Goal: Information Seeking & Learning: Check status

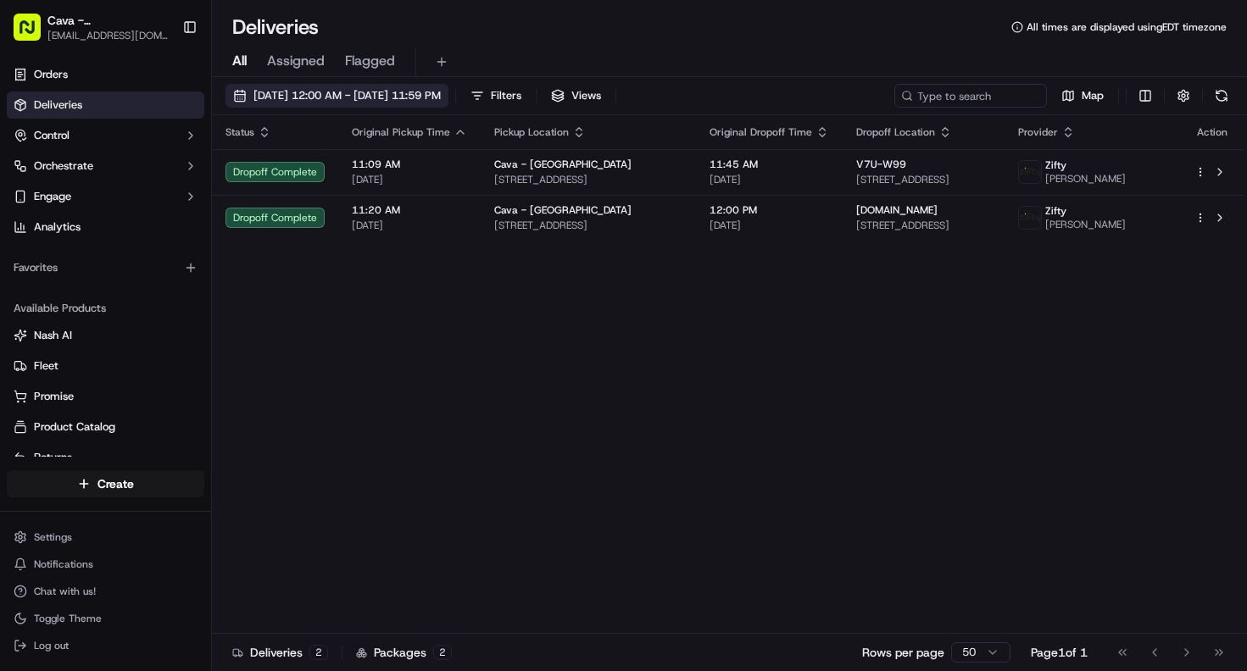
click at [321, 103] on span "[DATE] 12:00 AM - [DATE] 11:59 PM" at bounding box center [346, 95] width 187 height 15
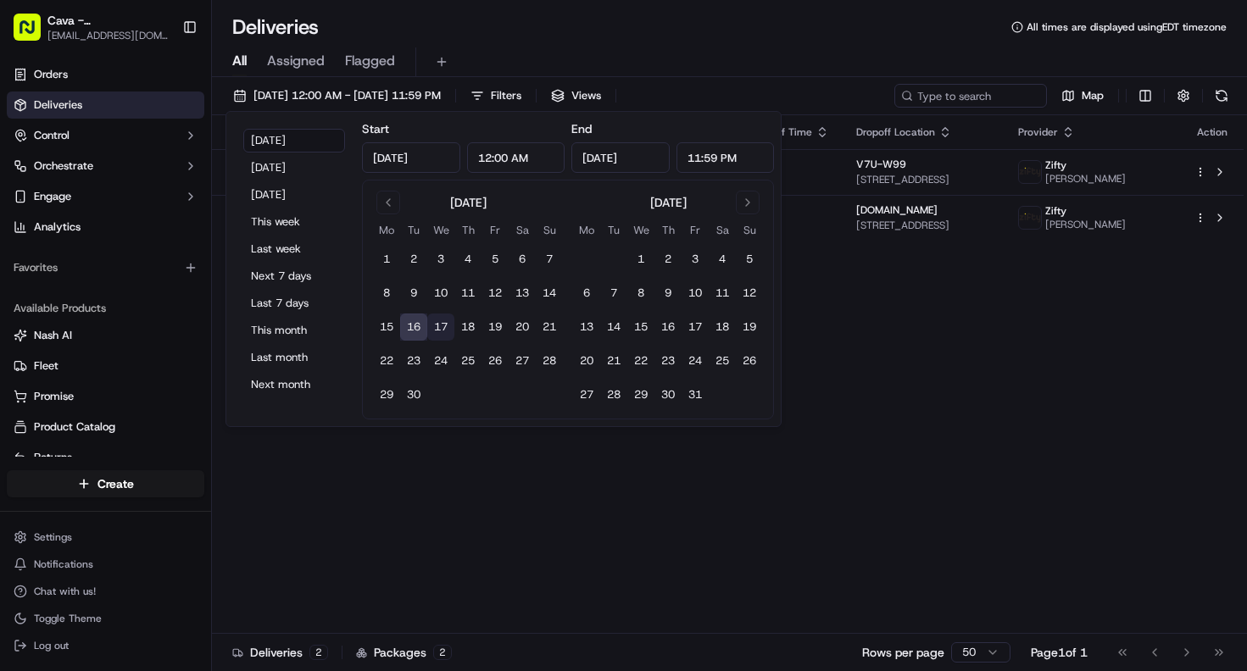
click at [441, 323] on button "17" at bounding box center [440, 327] width 27 height 27
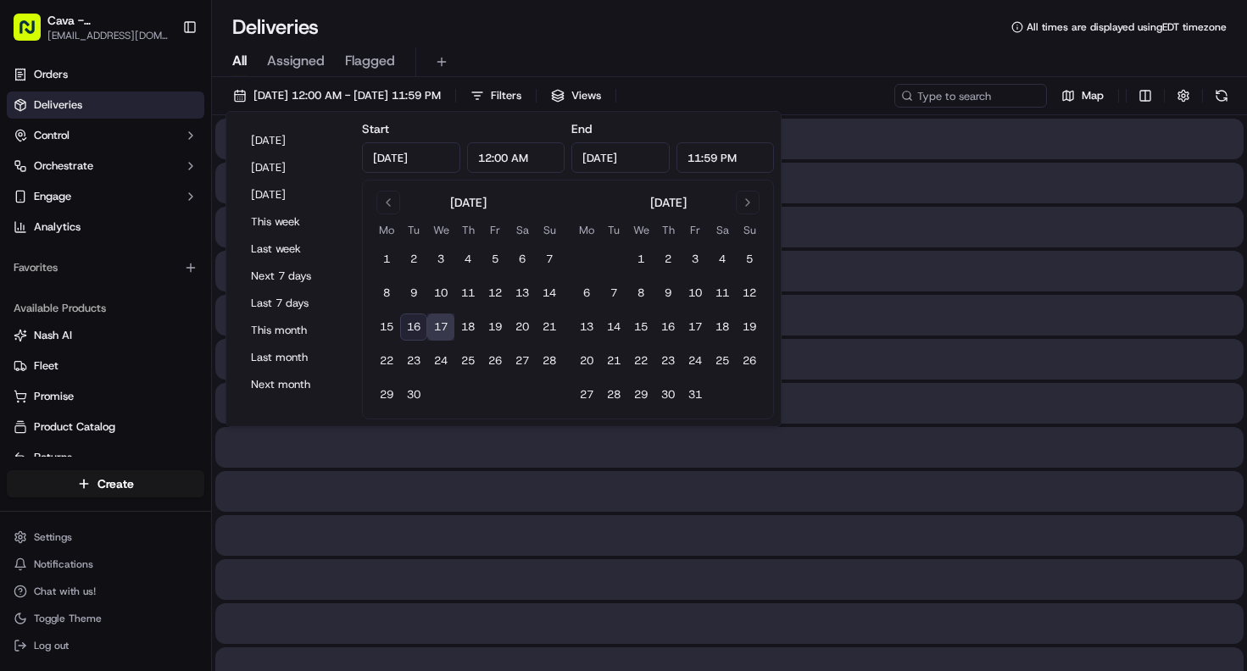
type input "[DATE]"
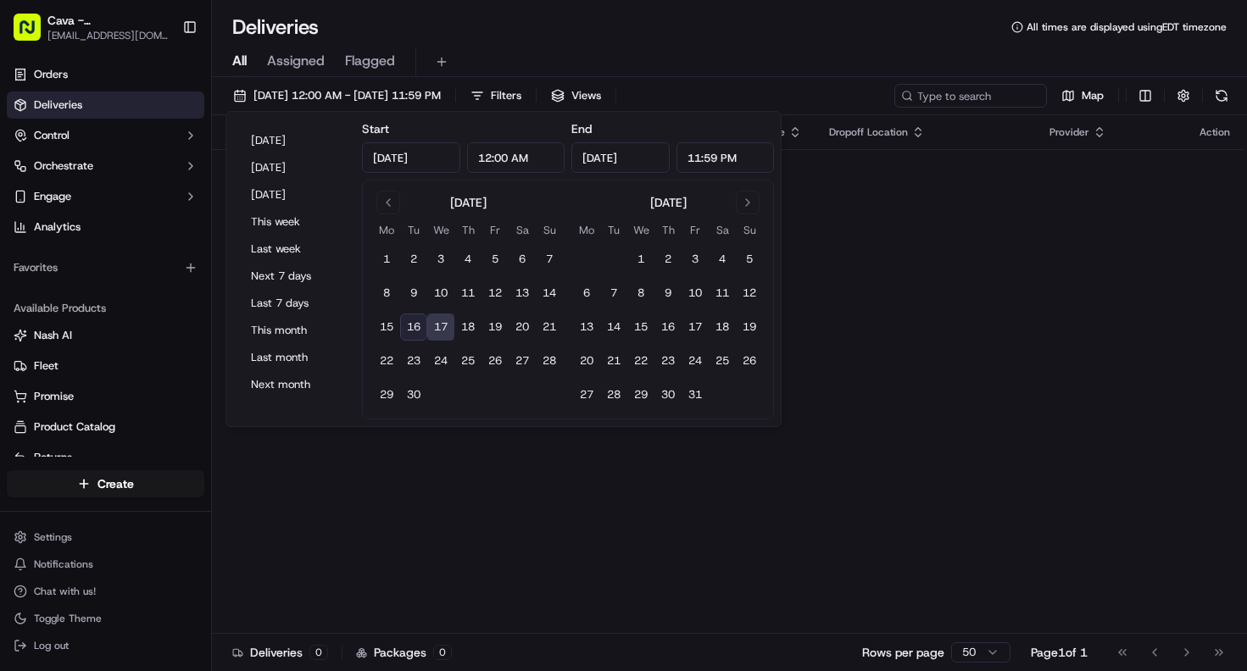
click at [427, 497] on div "Status Original Pickup Time Pickup Location Original Dropoff Time Dropoff Locat…" at bounding box center [727, 374] width 1031 height 519
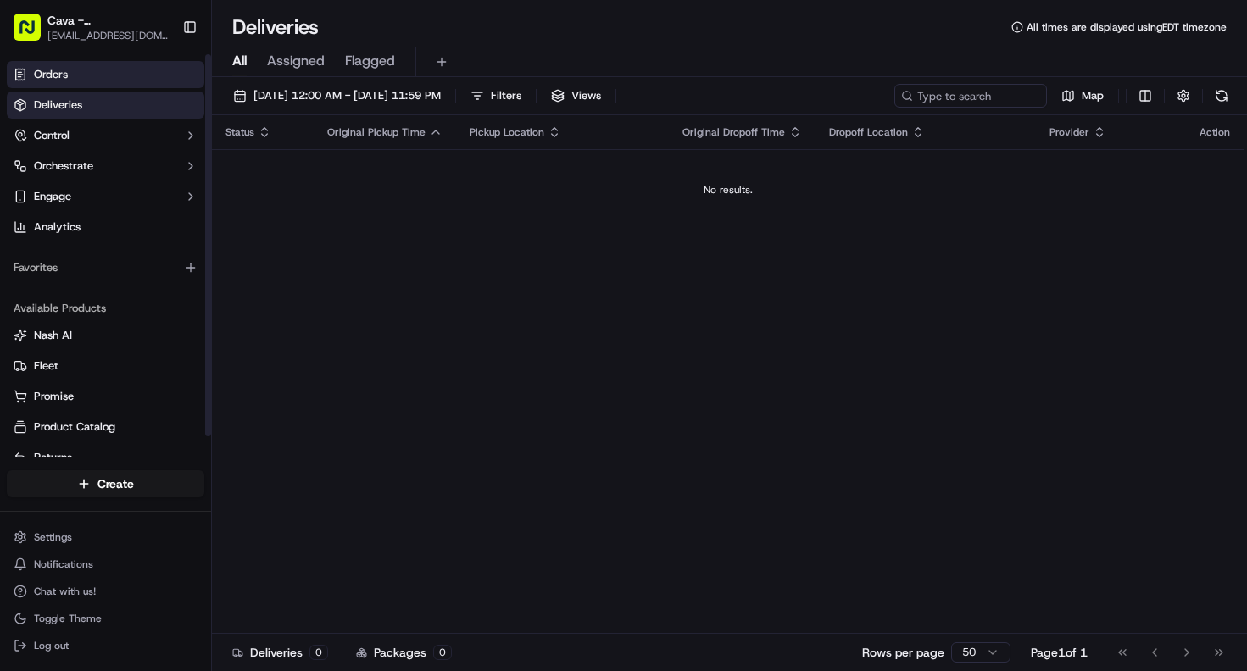
click at [95, 76] on link "Orders" at bounding box center [105, 74] width 197 height 27
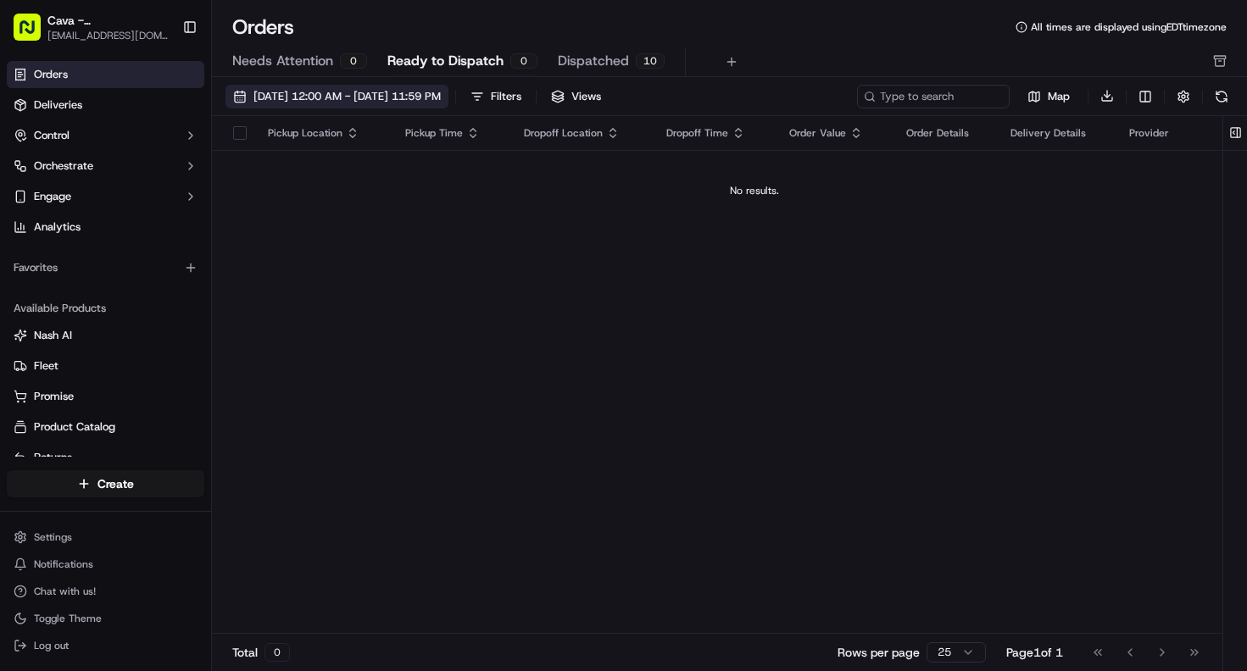
click at [350, 91] on span "[DATE] 12:00 AM - [DATE] 11:59 PM" at bounding box center [346, 96] width 187 height 15
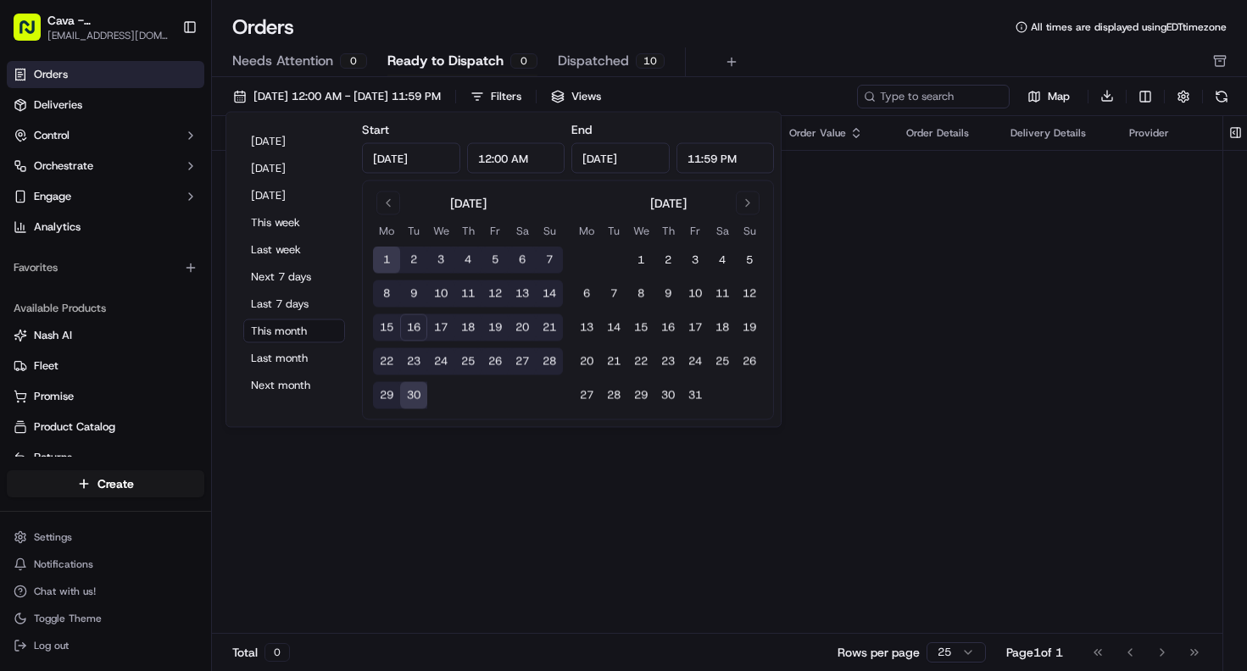
click at [392, 325] on button "15" at bounding box center [386, 327] width 27 height 27
type input "[DATE]"
